Goal: Task Accomplishment & Management: Manage account settings

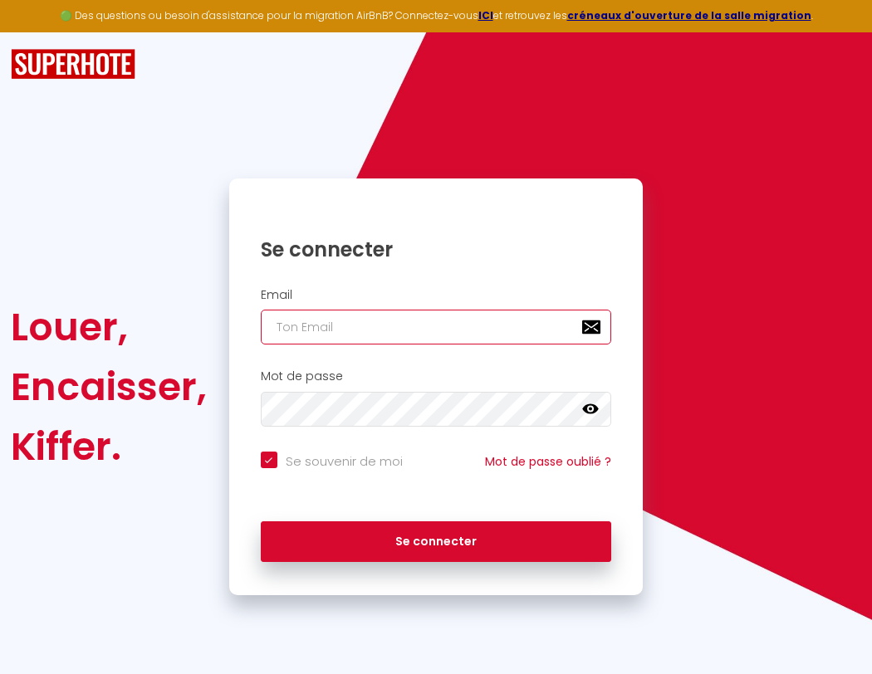
type input "l"
checkbox input "true"
type input "le"
checkbox input "true"
type input "les"
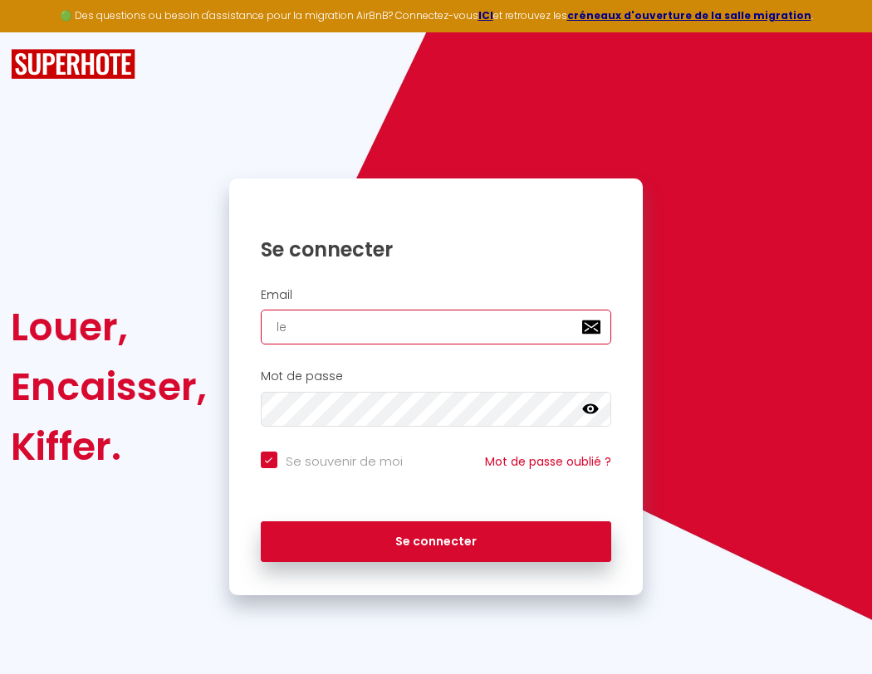
checkbox input "true"
type input "lesp"
checkbox input "true"
type input "lespa"
checkbox input "true"
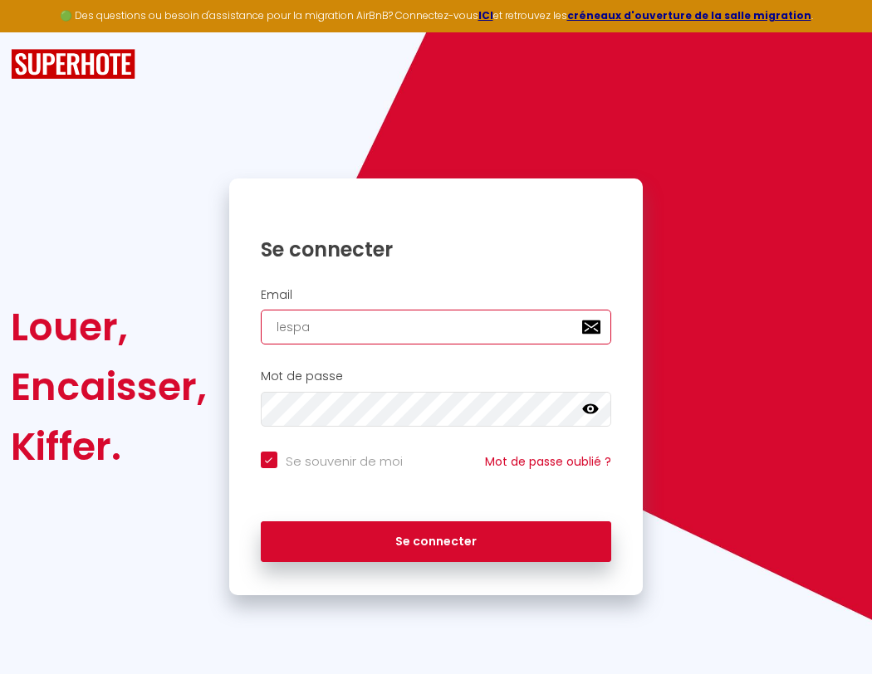
type input "lespac"
checkbox input "true"
type input "lespace"
checkbox input "true"
type input "l"
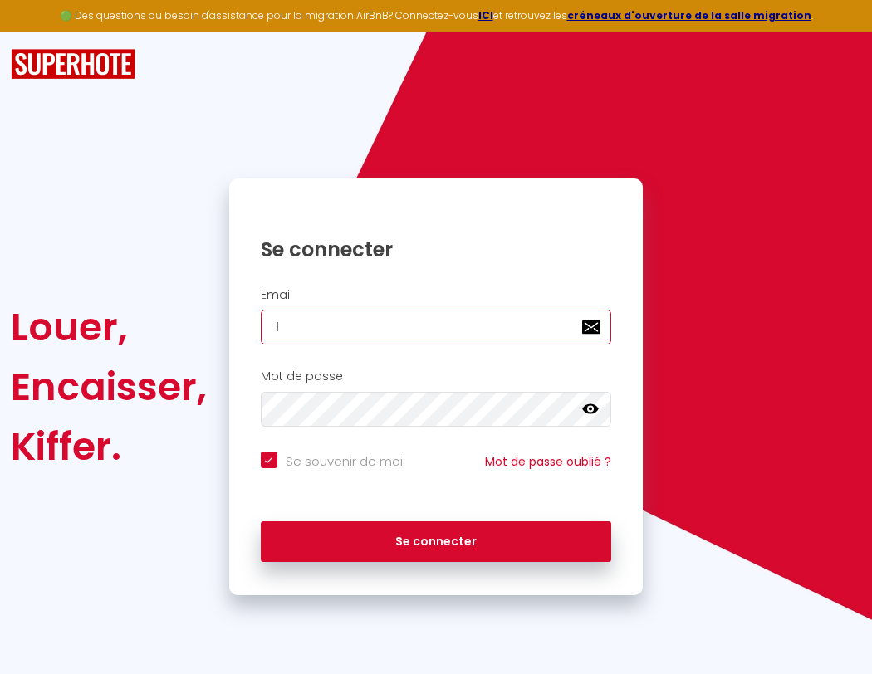
checkbox input "true"
type input "lespaced"
checkbox input "true"
type input "le"
checkbox input "true"
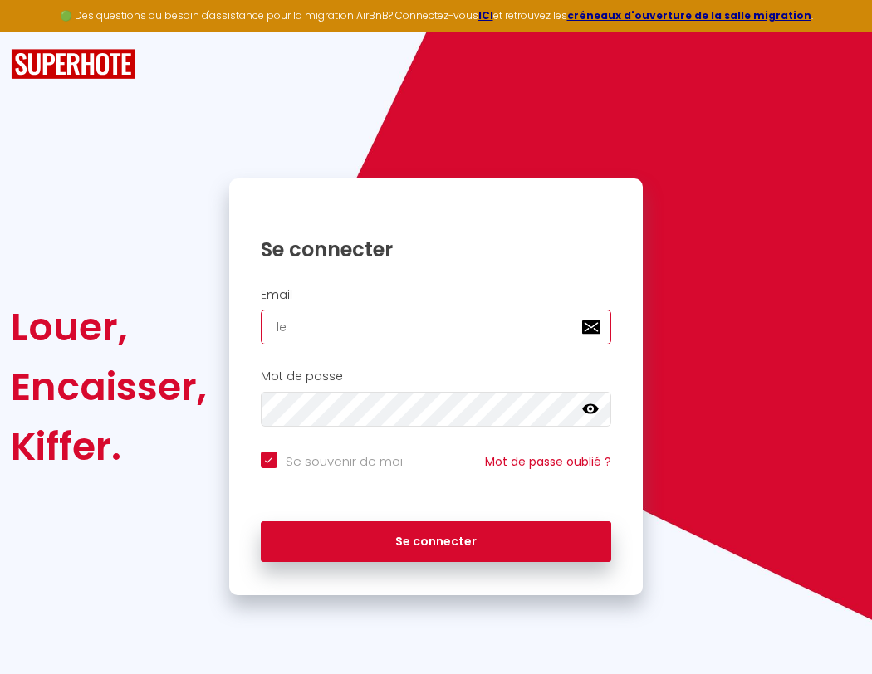
type input "lespacede"
checkbox input "true"
type input "les"
checkbox input "true"
type input "lespacedet"
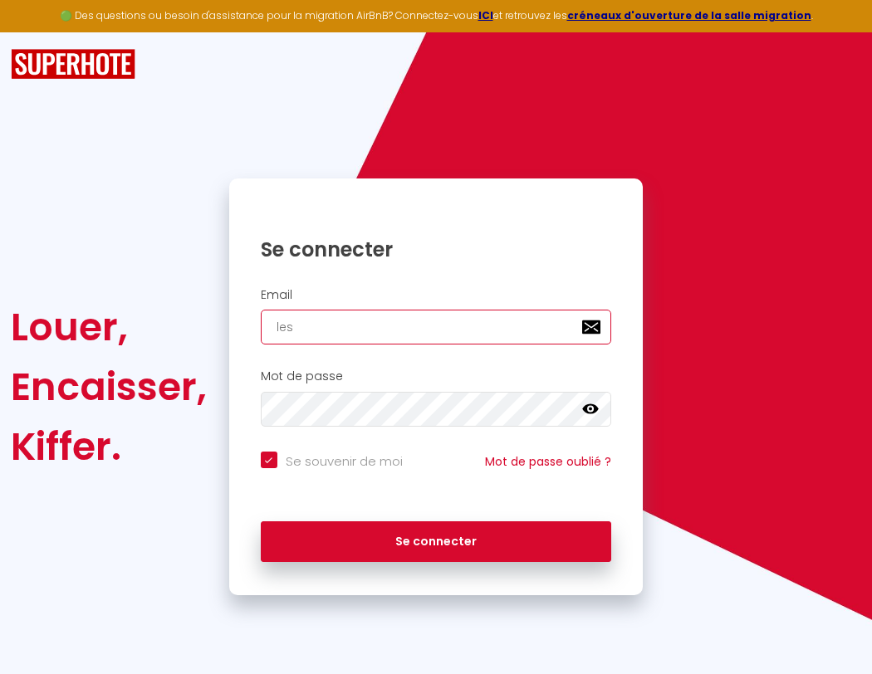
checkbox input "true"
type input "lesp"
checkbox input "true"
type input "lespacedete"
checkbox input "true"
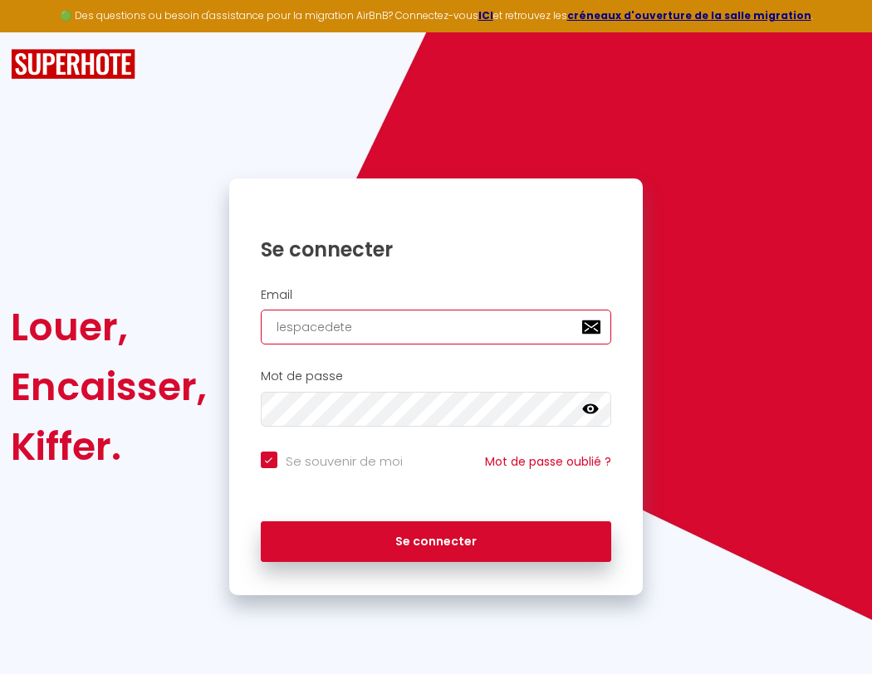
type input "lespa"
checkbox input "true"
type input "lespacedeten"
checkbox input "true"
type input "lespac"
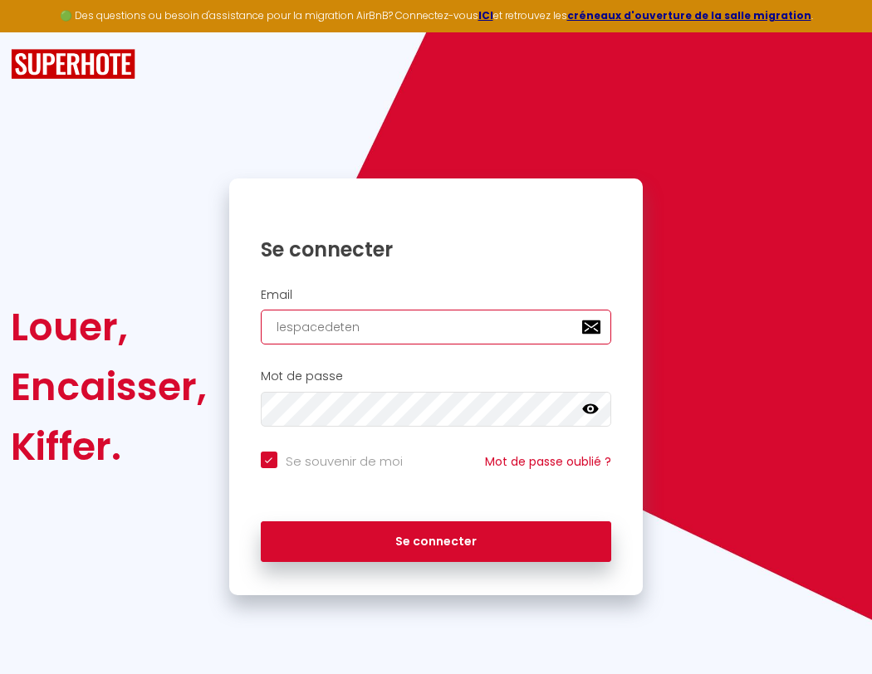
checkbox input "true"
type input "lespacedetent"
checkbox input "true"
type input "lespace"
checkbox input "true"
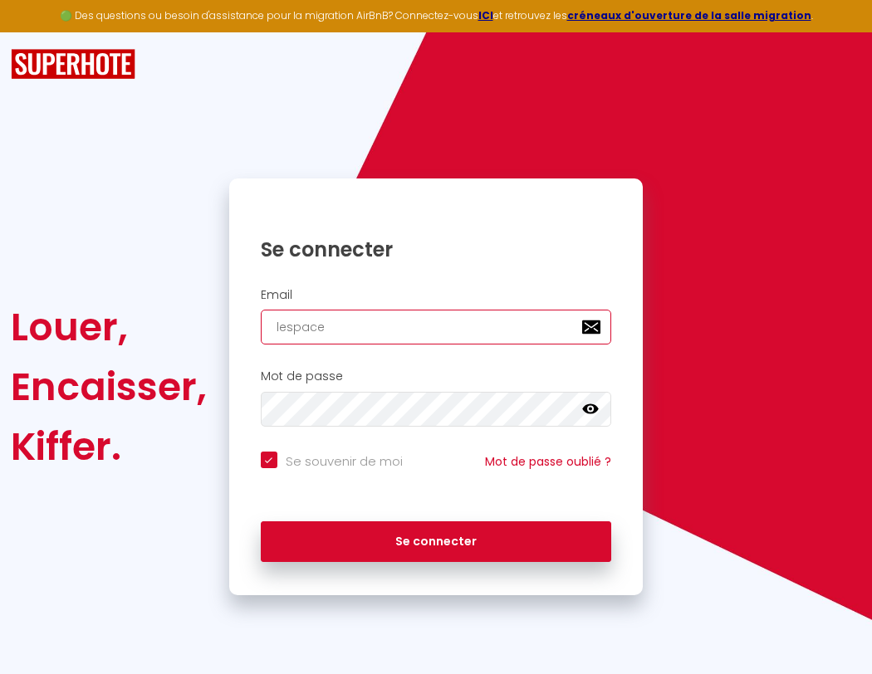
type input "l"
checkbox input "true"
type input "le"
checkbox input "true"
type input "lespacedetente@"
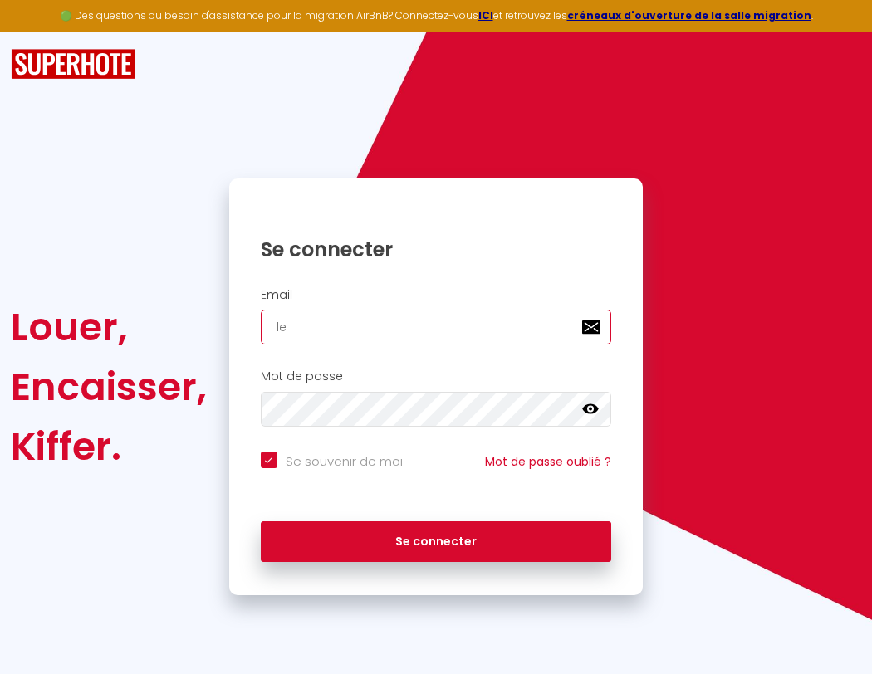
checkbox input "true"
type input "les"
checkbox input "true"
type input "lespacedetente@g"
checkbox input "true"
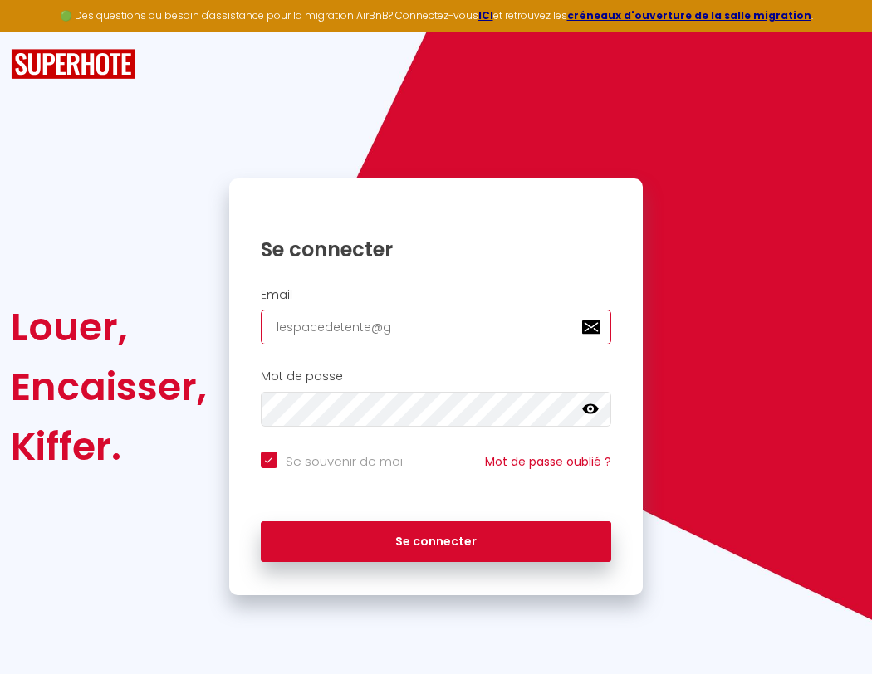
type input "lesp"
checkbox input "true"
type input "lespacedetente@gm"
checkbox input "true"
type input "lespa"
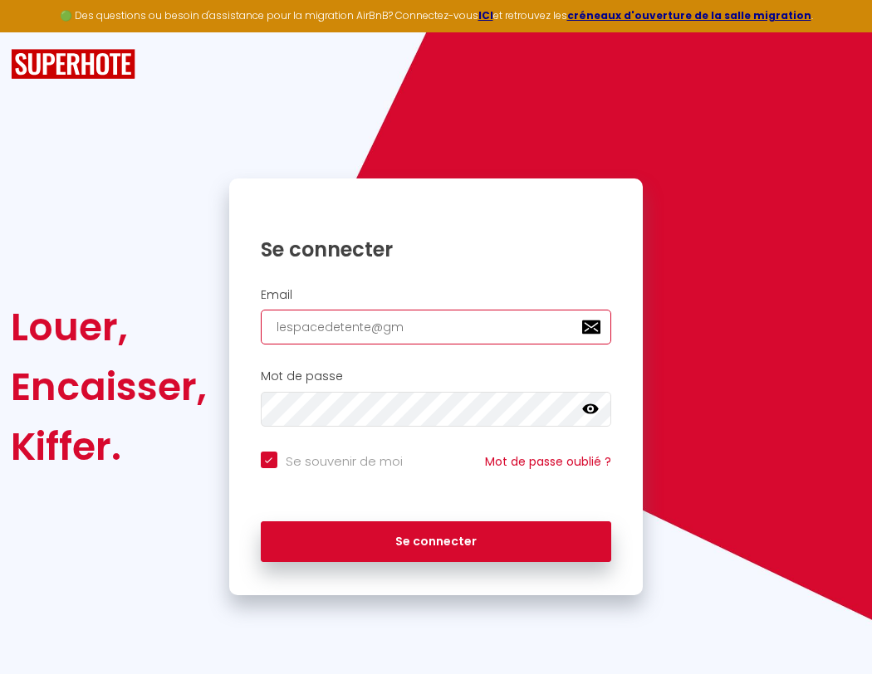
checkbox input "true"
type input "lespacedetente@gma"
checkbox input "true"
type input "lespac"
checkbox input "true"
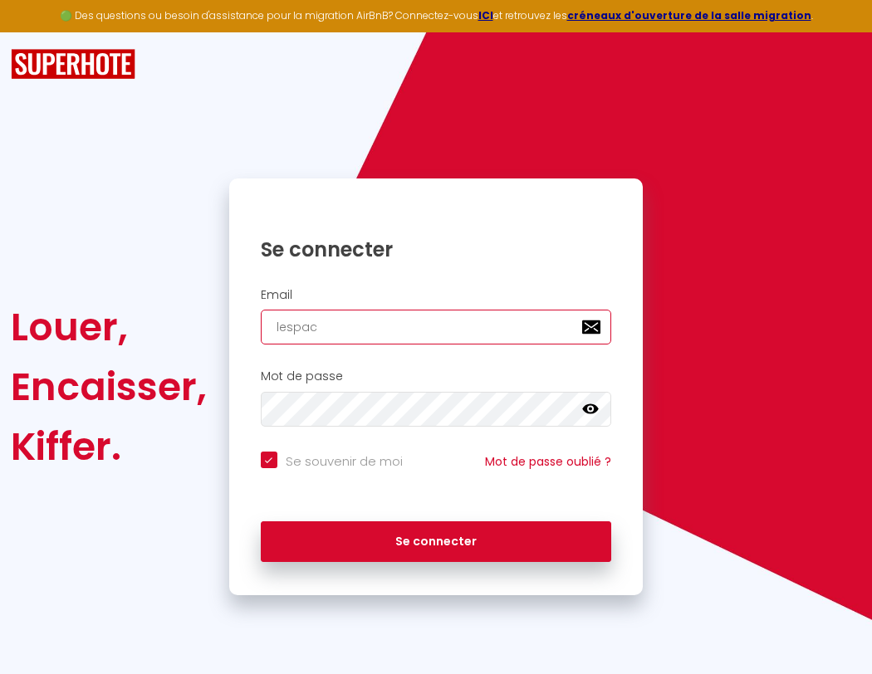
type input "lespacedetente@gmai"
checkbox input "true"
type input "lespace"
checkbox input "true"
type input "[EMAIL_ADDRESS]"
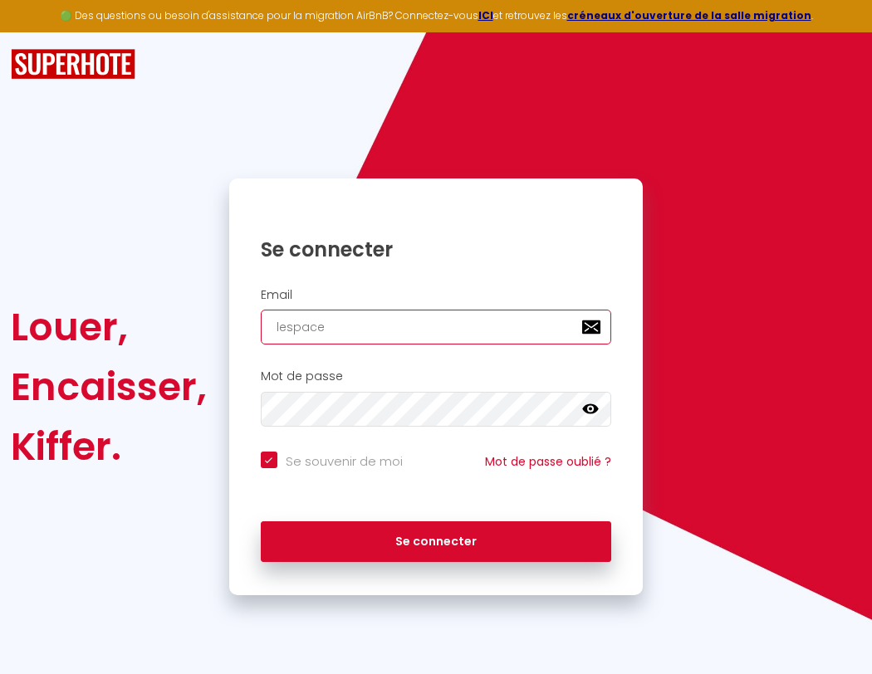
checkbox input "true"
